Goal: Book appointment/travel/reservation

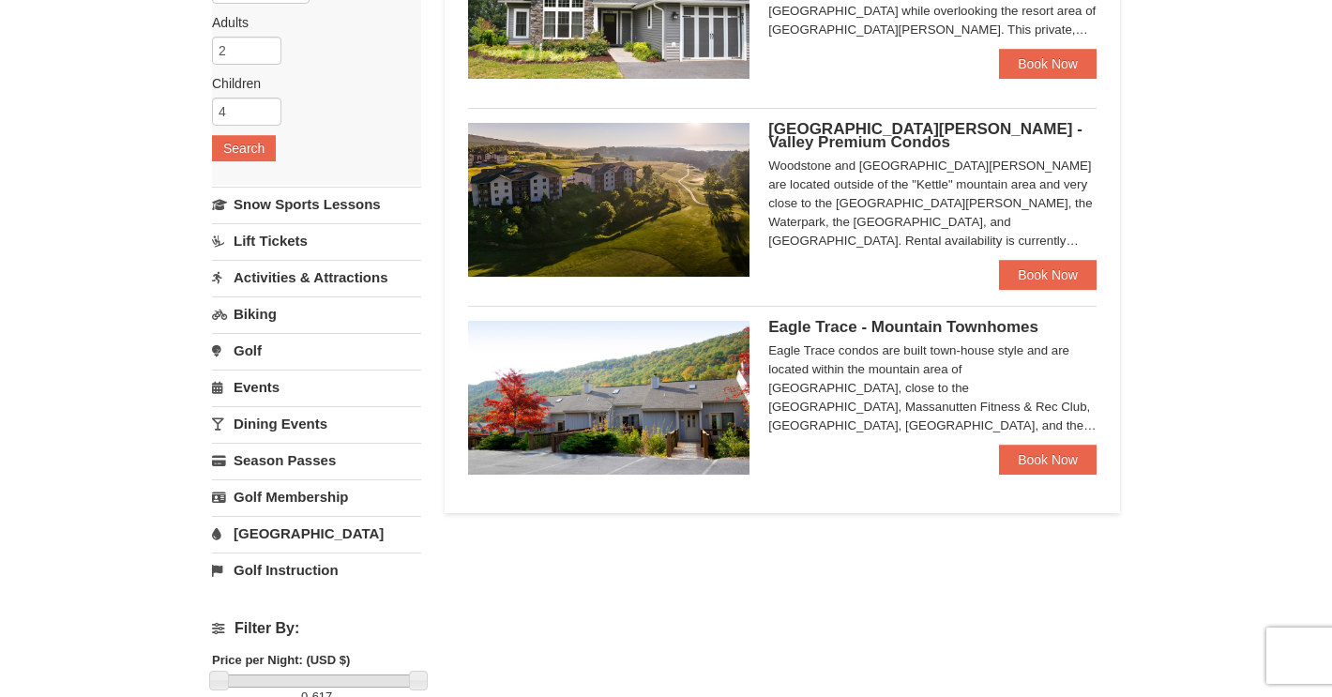
scroll to position [282, 0]
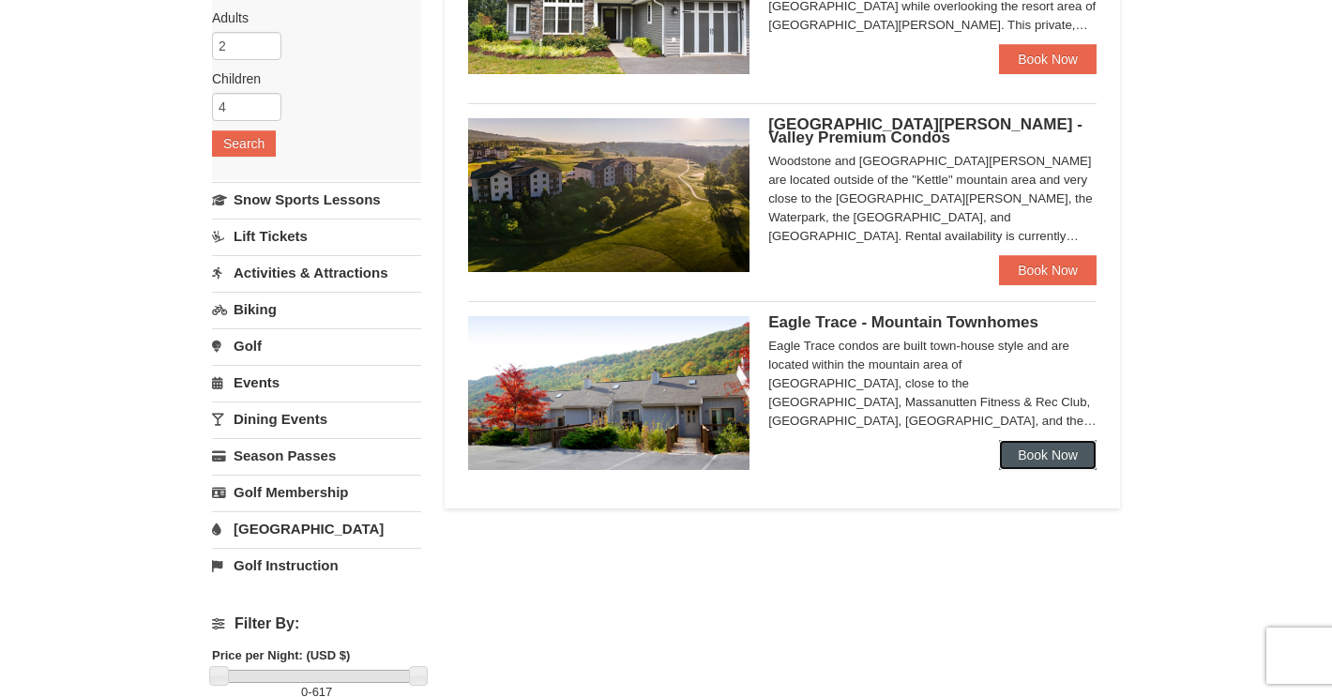
click at [1040, 453] on link "Book Now" at bounding box center [1048, 455] width 98 height 30
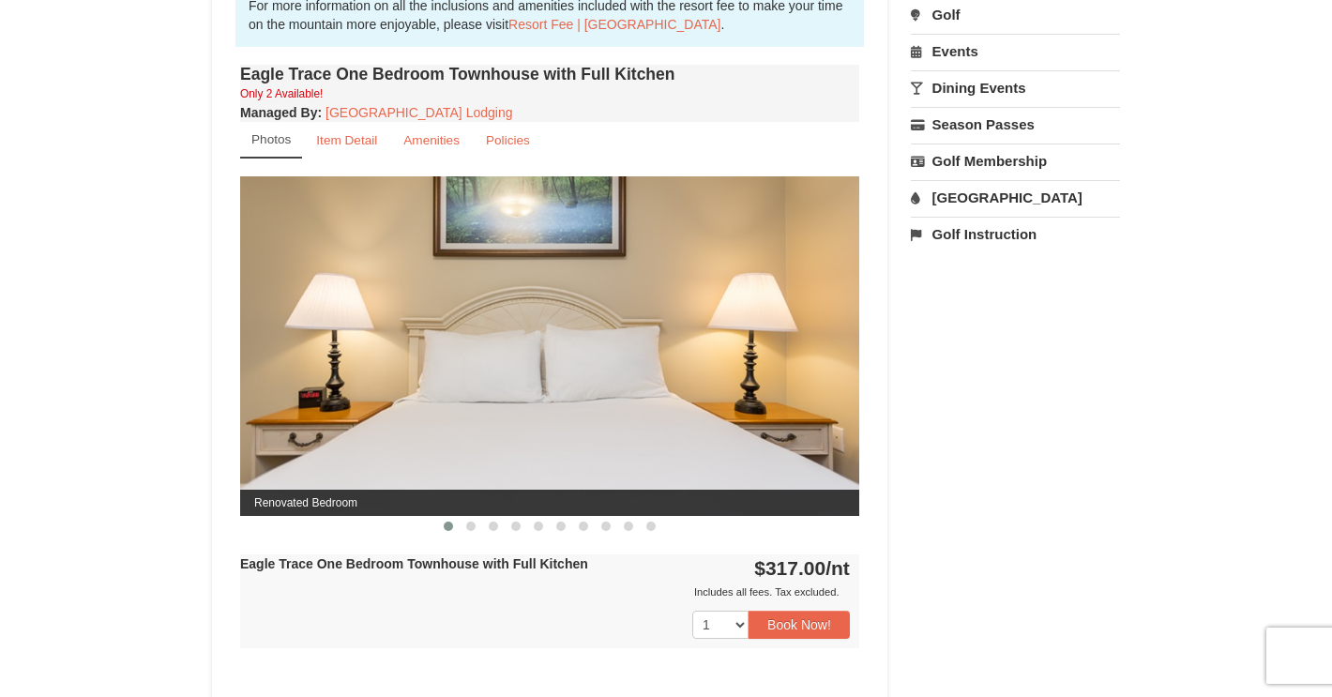
scroll to position [646, 0]
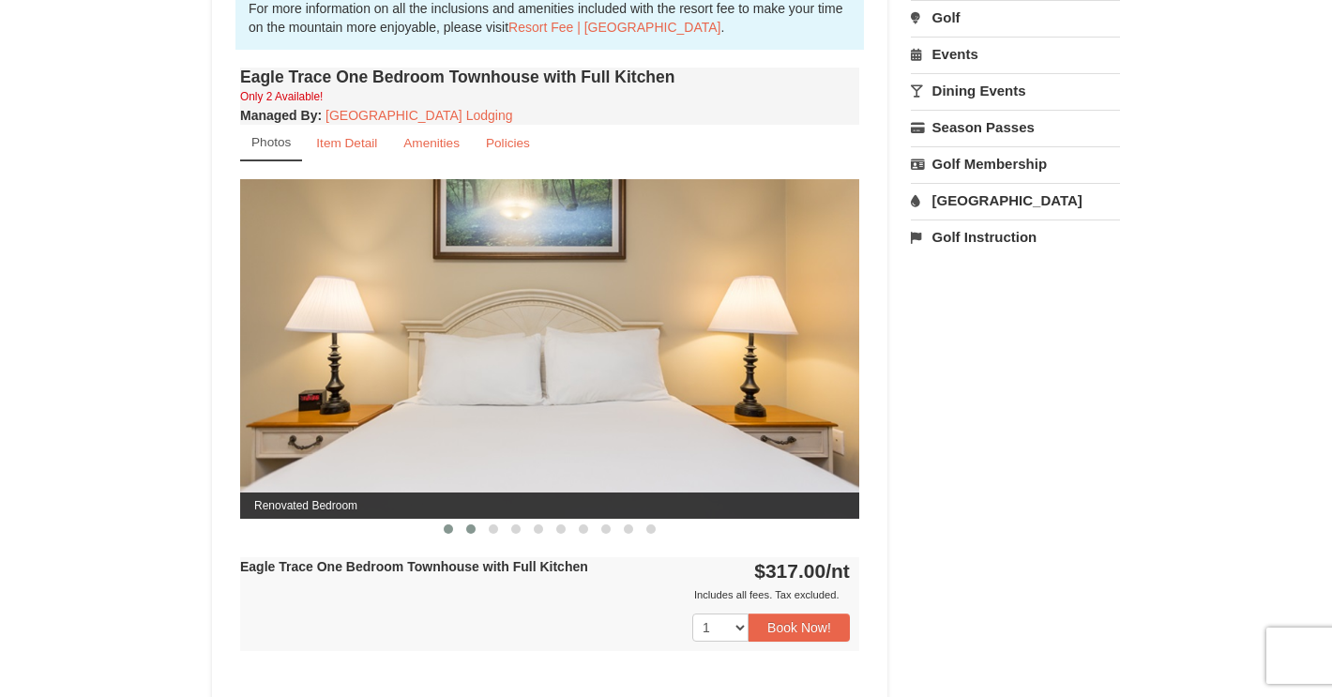
click at [470, 530] on span at bounding box center [470, 528] width 9 height 9
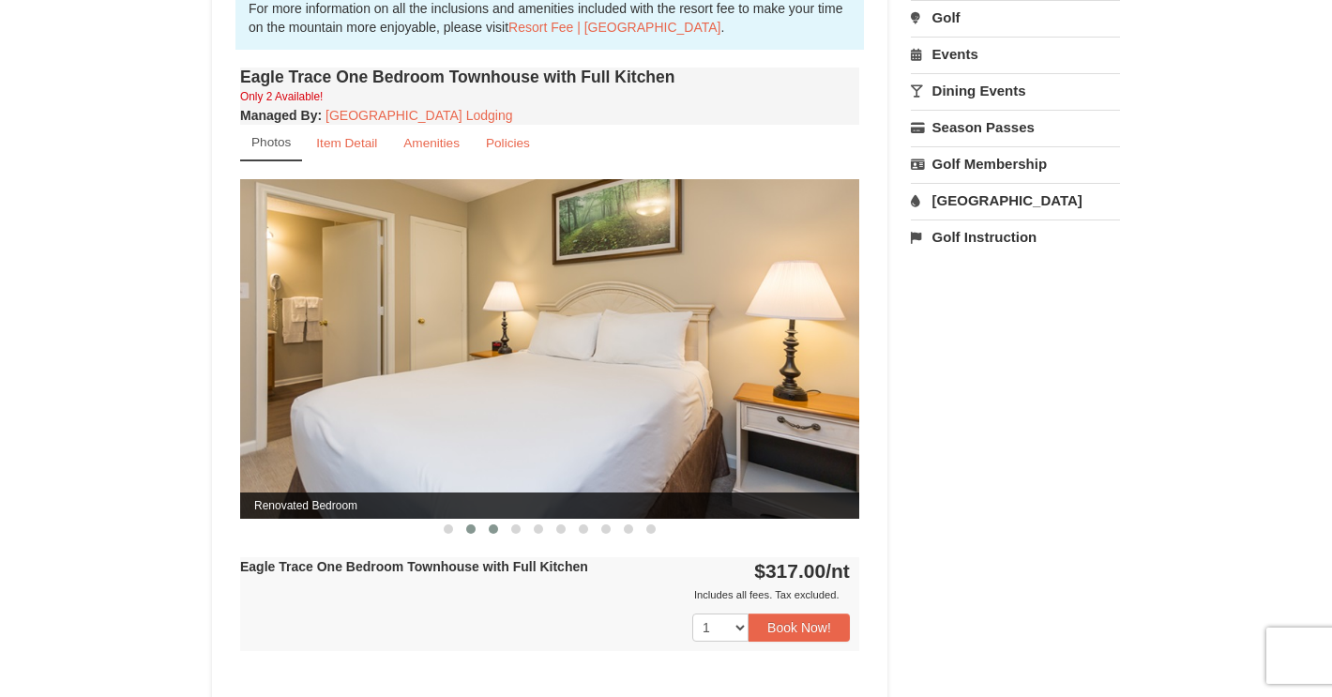
click at [501, 530] on button at bounding box center [493, 529] width 23 height 19
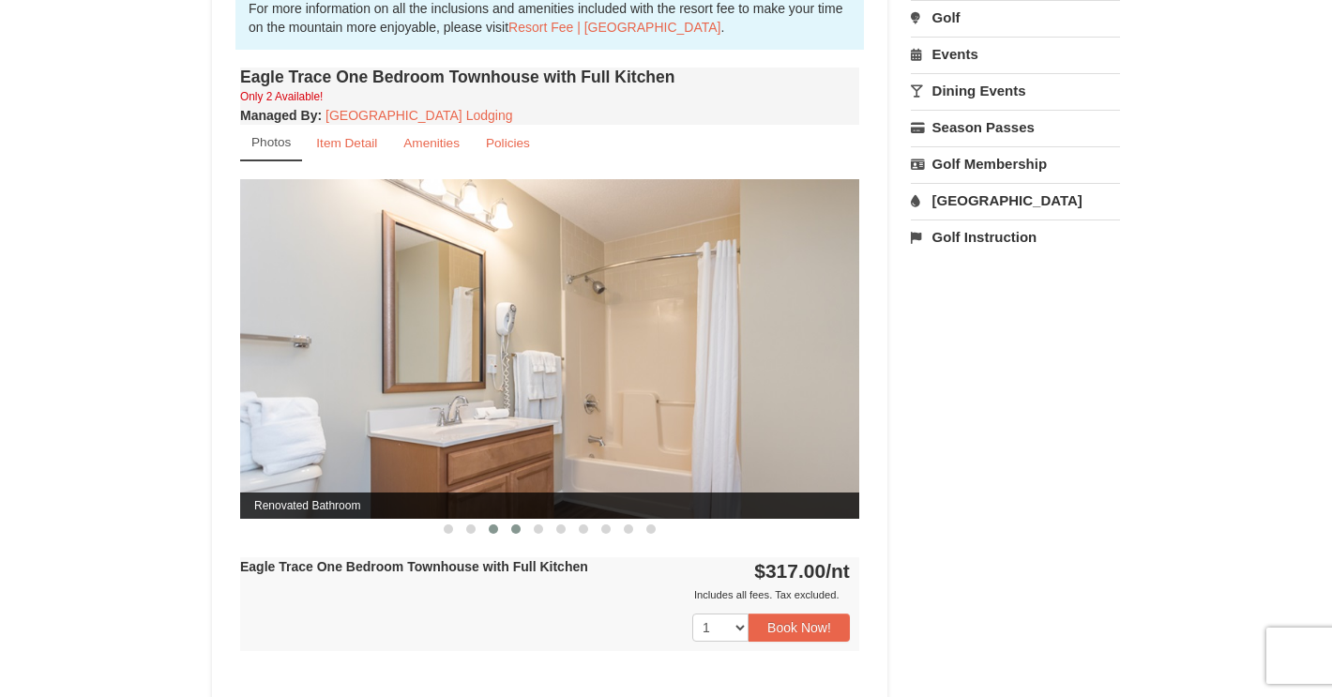
click at [518, 529] on span at bounding box center [515, 528] width 9 height 9
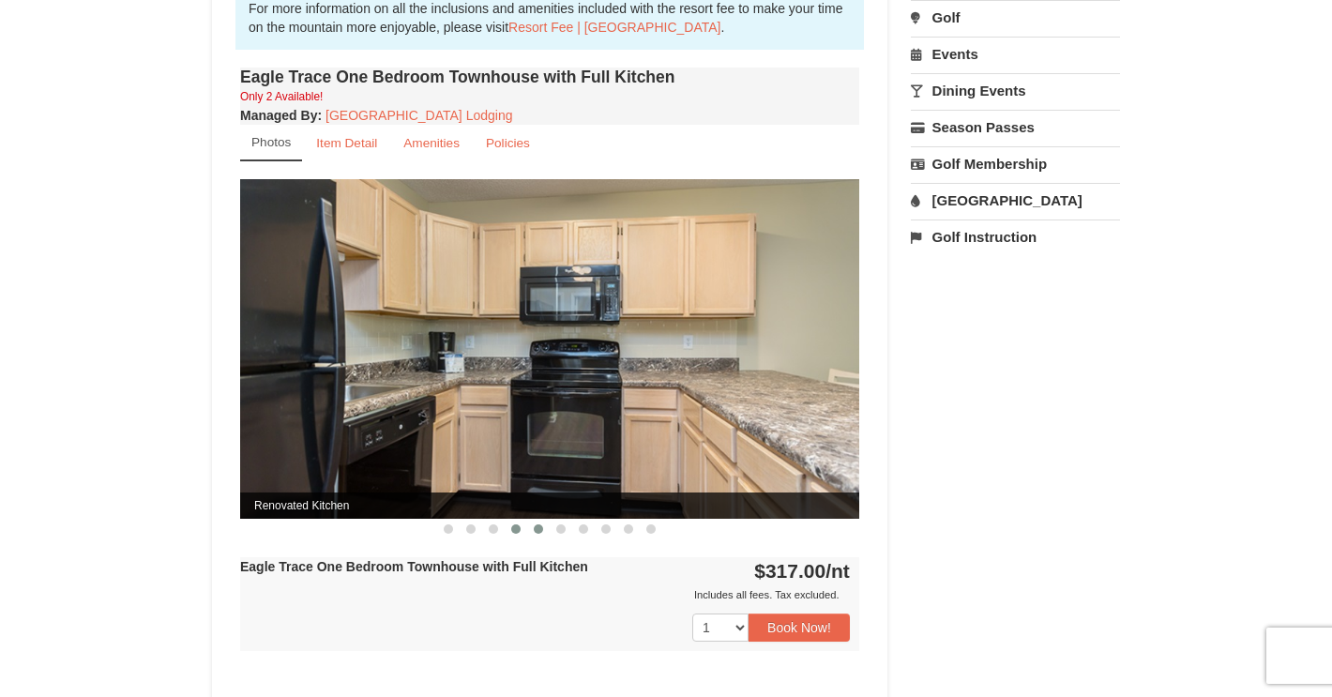
click at [536, 531] on button at bounding box center [538, 529] width 23 height 19
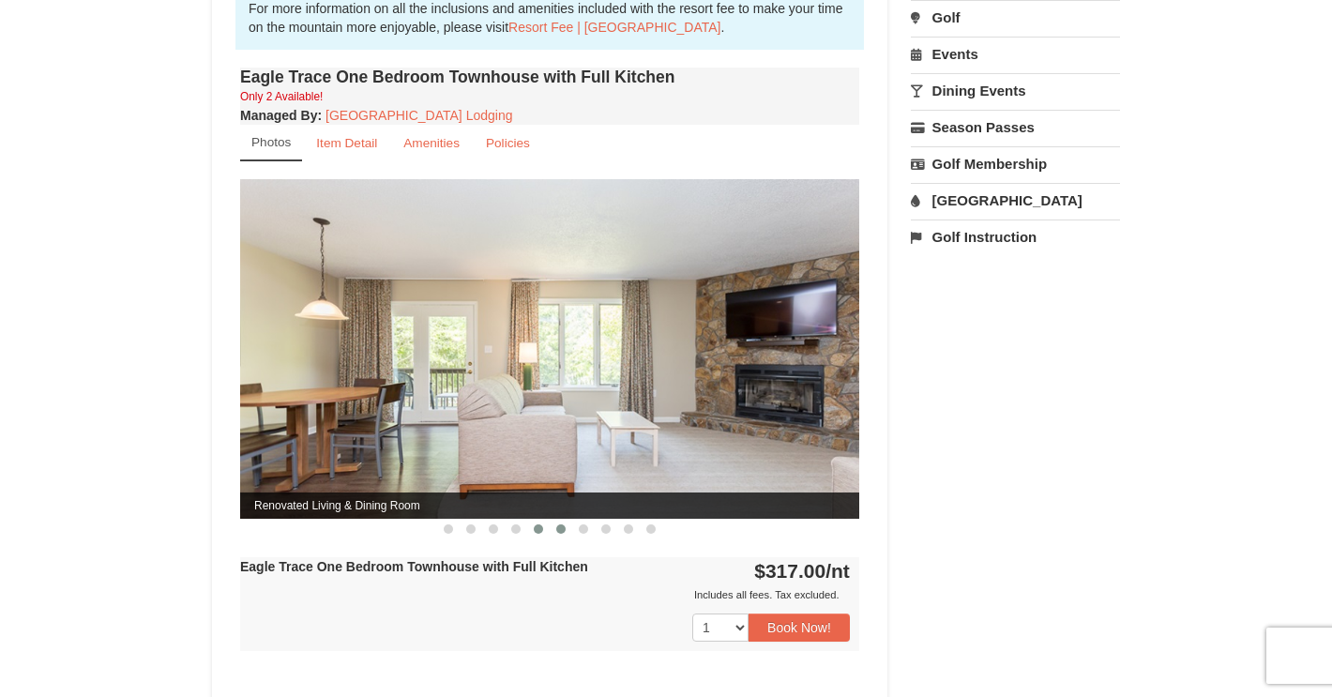
click at [559, 530] on span at bounding box center [560, 528] width 9 height 9
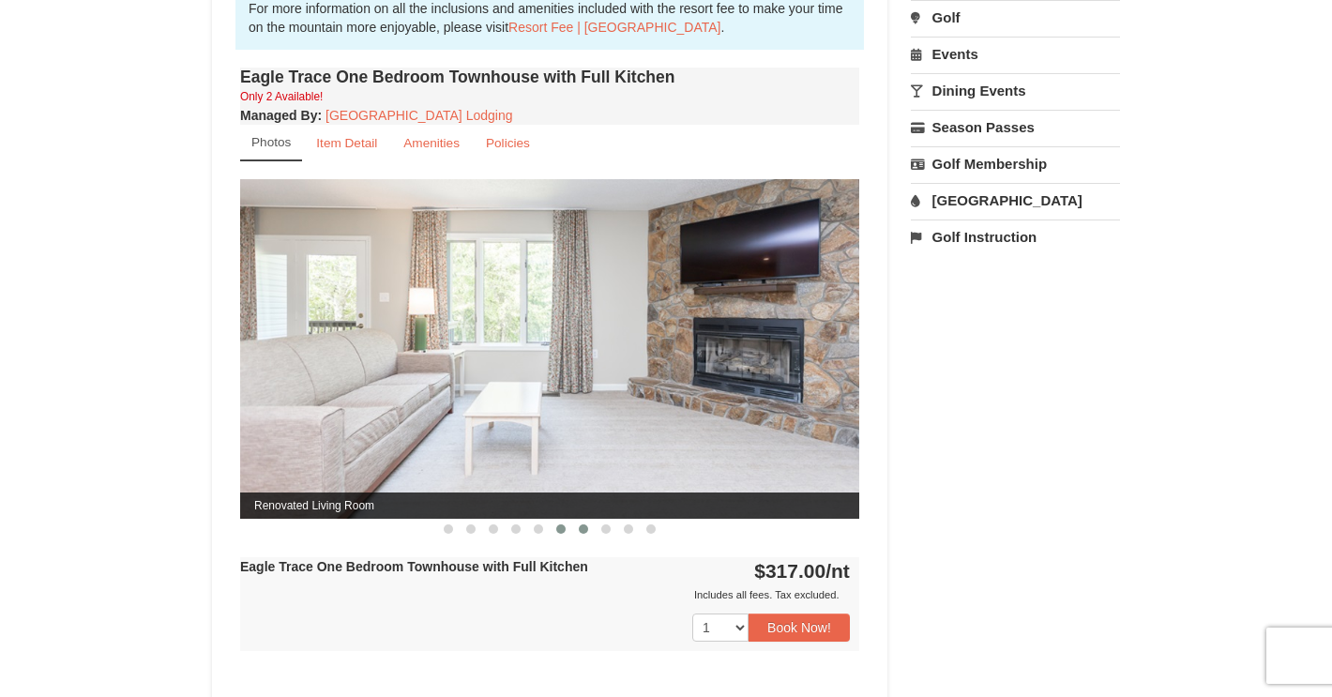
click at [583, 528] on span at bounding box center [583, 528] width 9 height 9
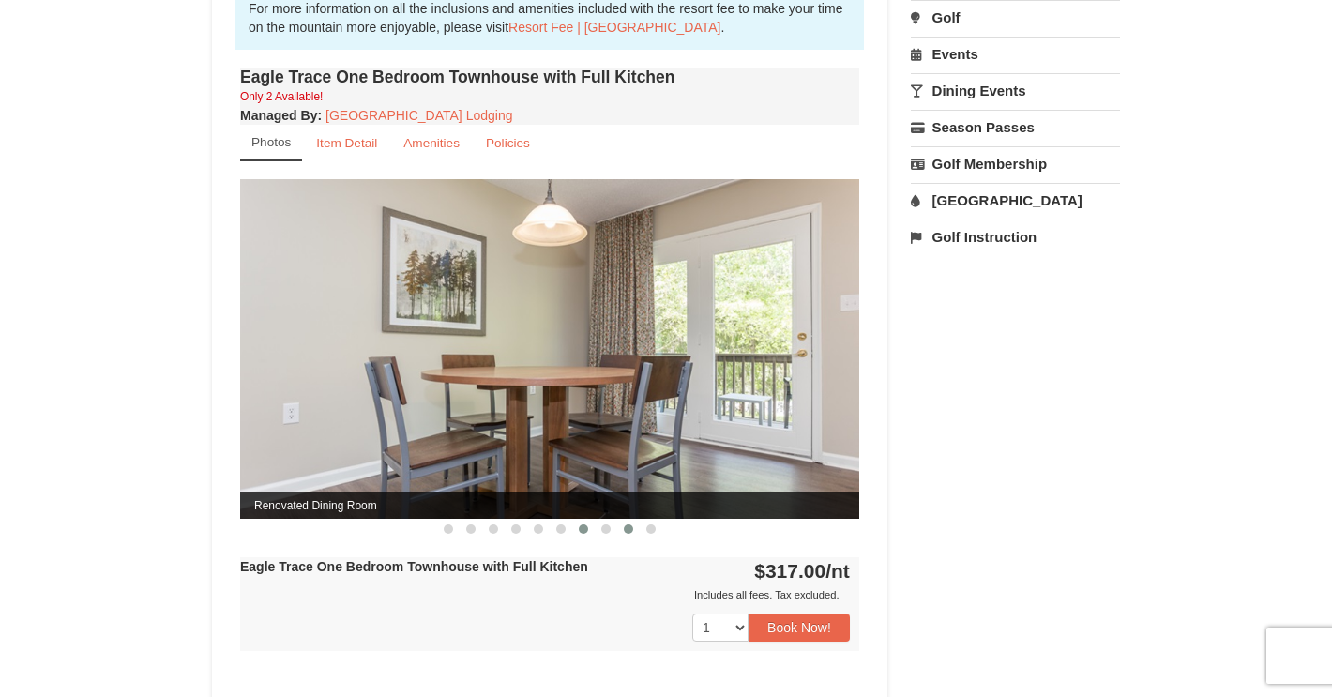
click at [630, 526] on span at bounding box center [628, 528] width 9 height 9
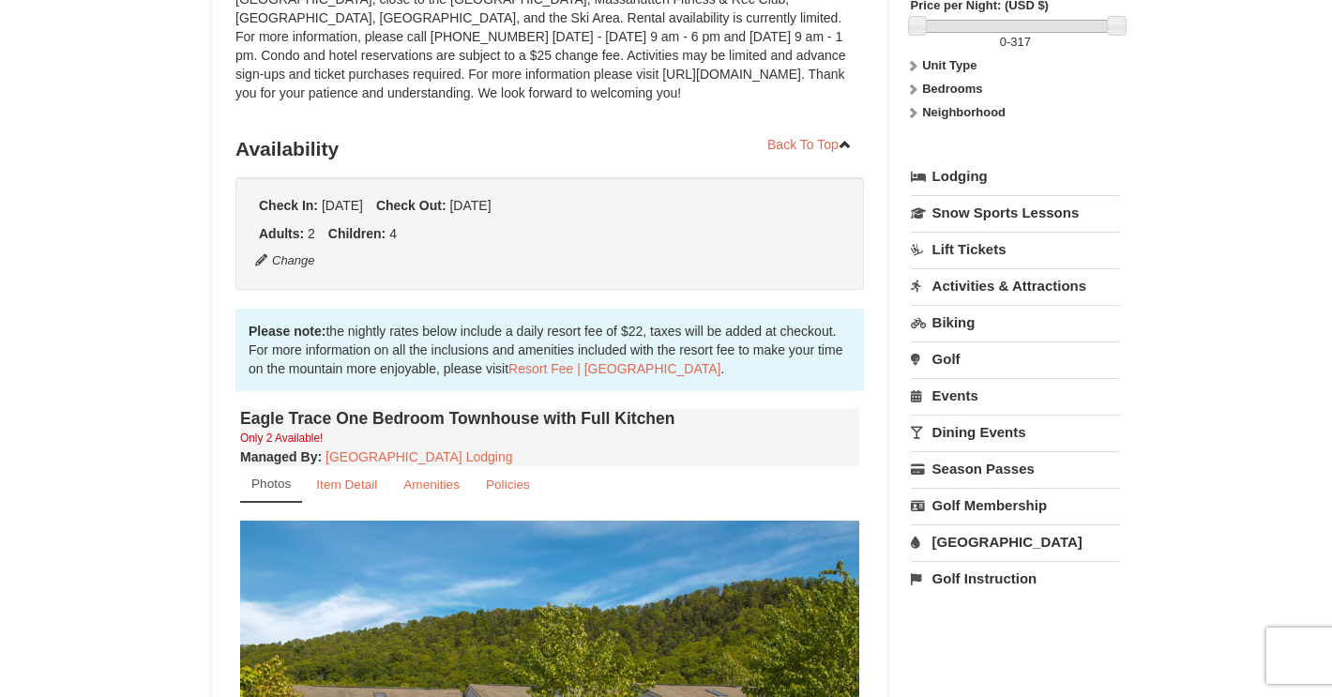
scroll to position [300, 0]
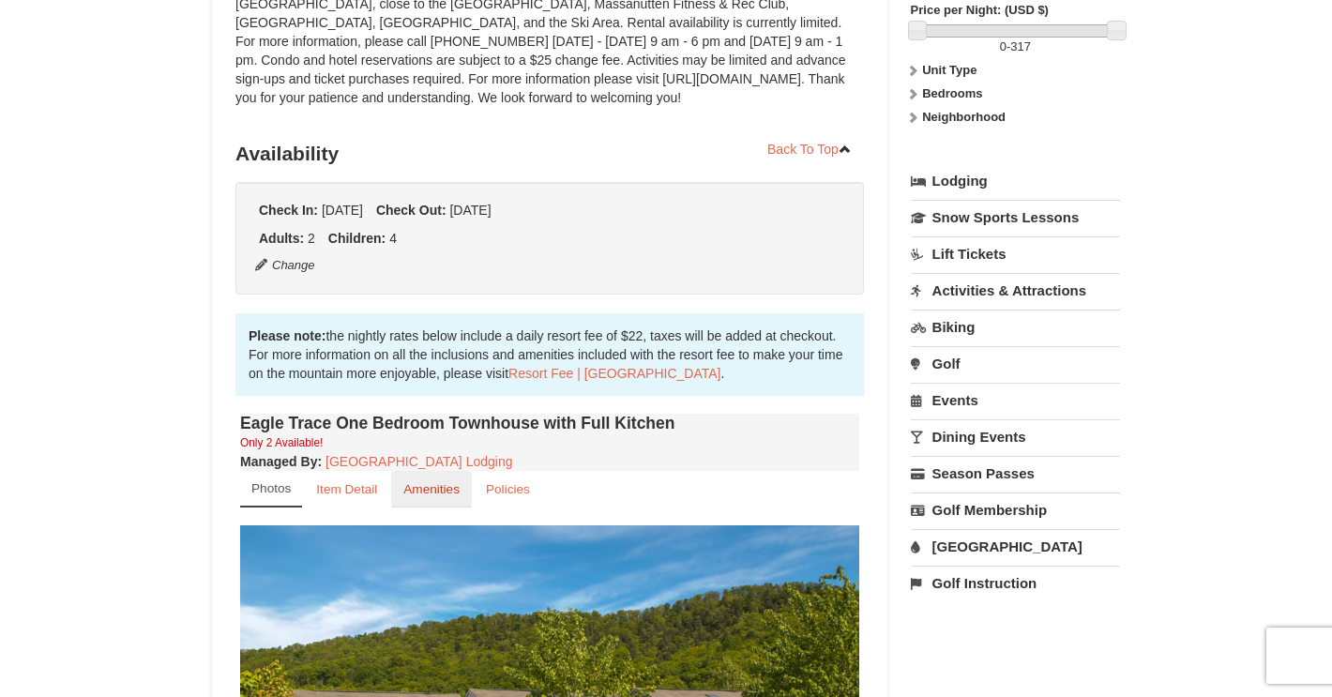
click at [439, 497] on link "Amenities" at bounding box center [431, 489] width 81 height 37
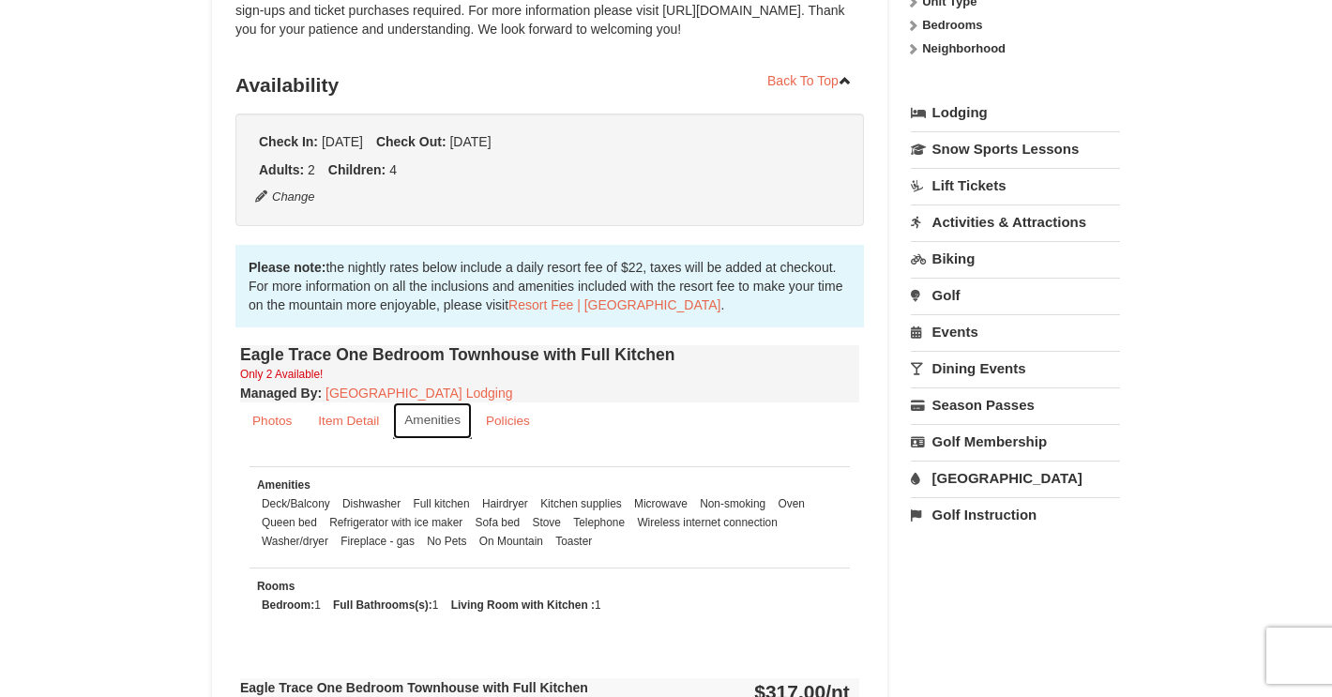
scroll to position [379, 0]
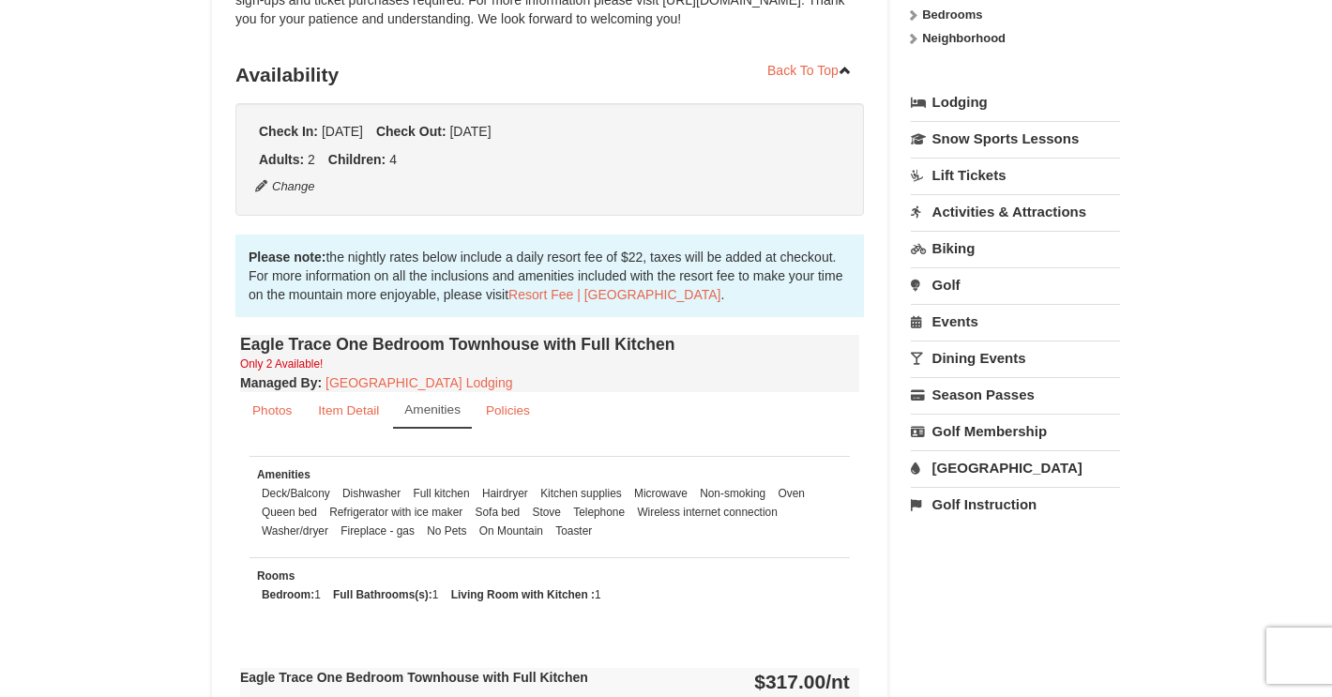
click at [987, 468] on link "[GEOGRAPHIC_DATA]" at bounding box center [1015, 467] width 209 height 35
click at [941, 592] on button "Search" at bounding box center [943, 586] width 64 height 26
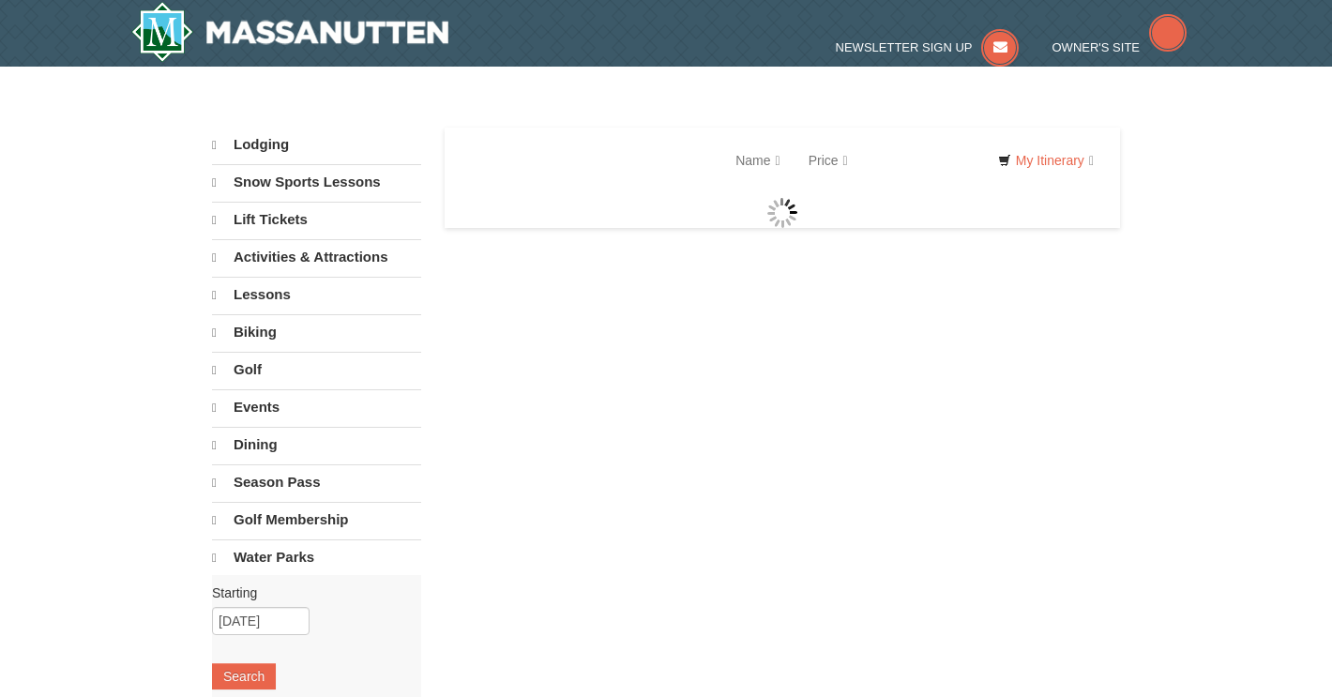
select select "10"
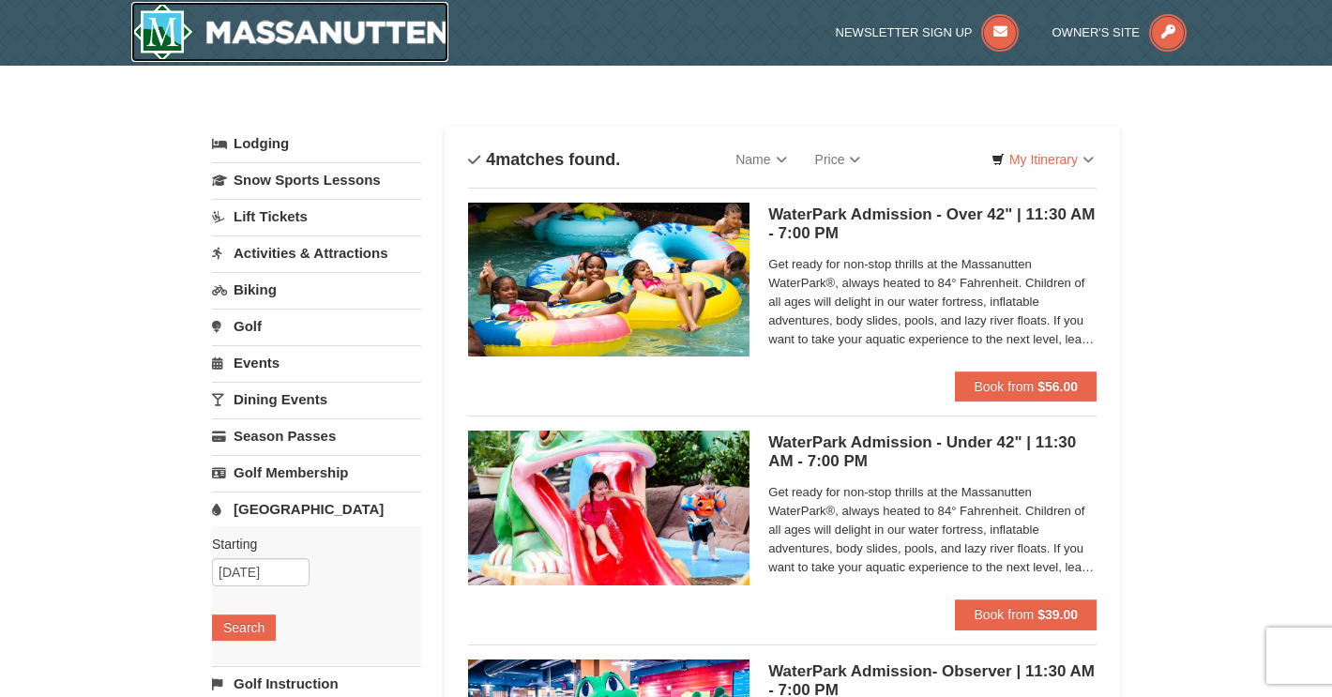
click at [301, 37] on img at bounding box center [289, 32] width 317 height 60
